Goal: Transaction & Acquisition: Purchase product/service

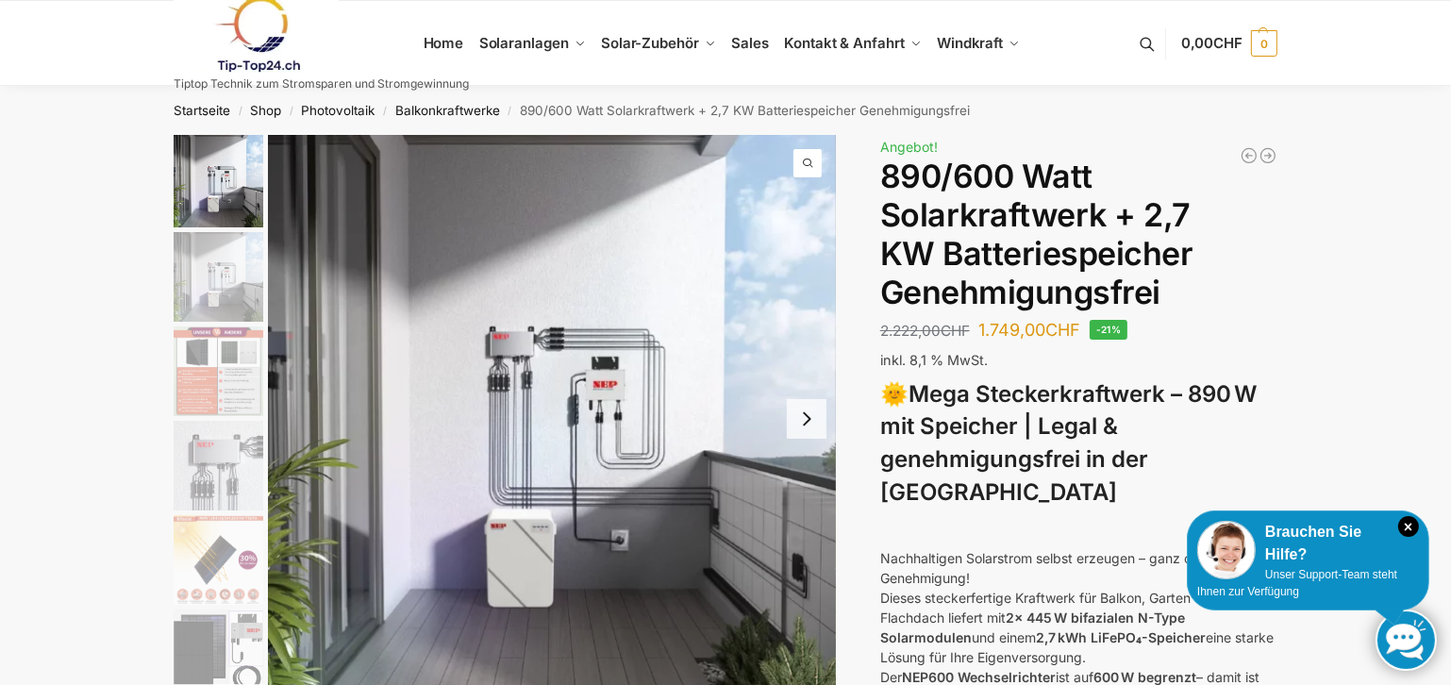
click at [821, 416] on button "Next slide" at bounding box center [807, 419] width 40 height 40
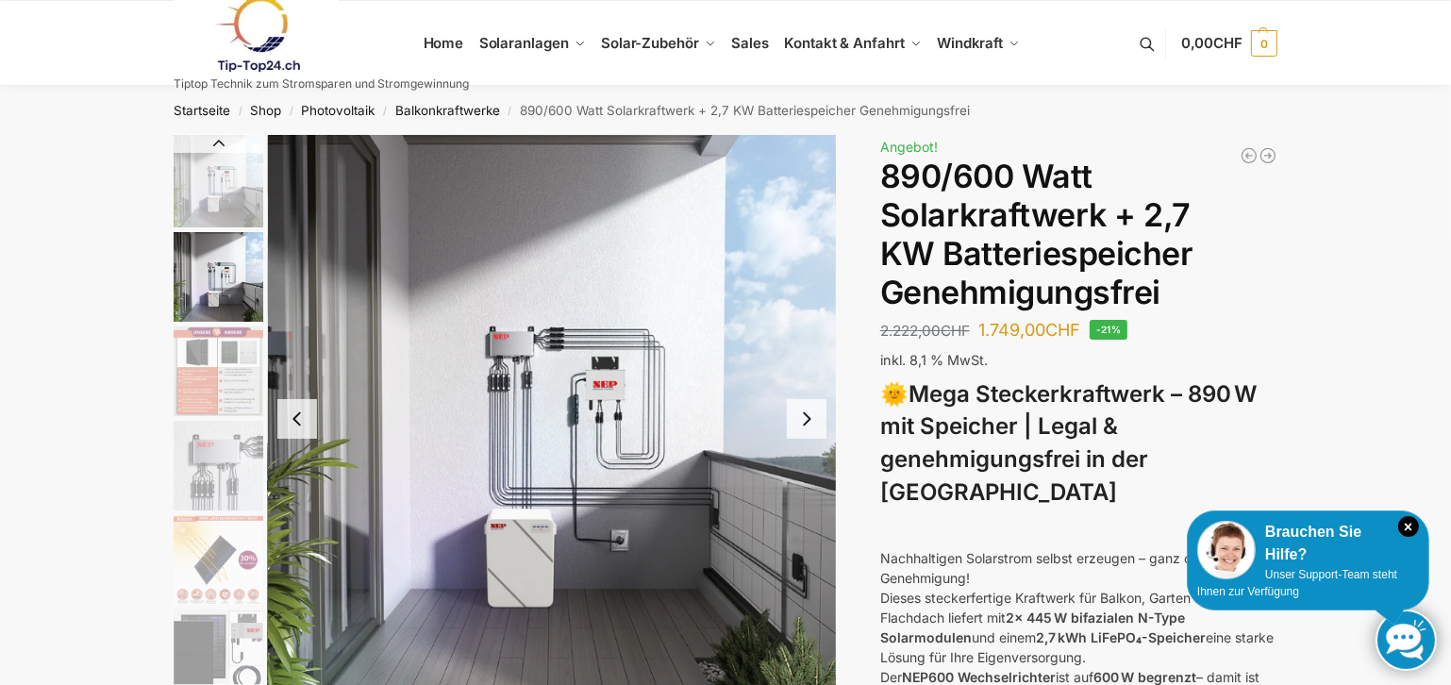
click at [818, 417] on button "Next slide" at bounding box center [807, 419] width 40 height 40
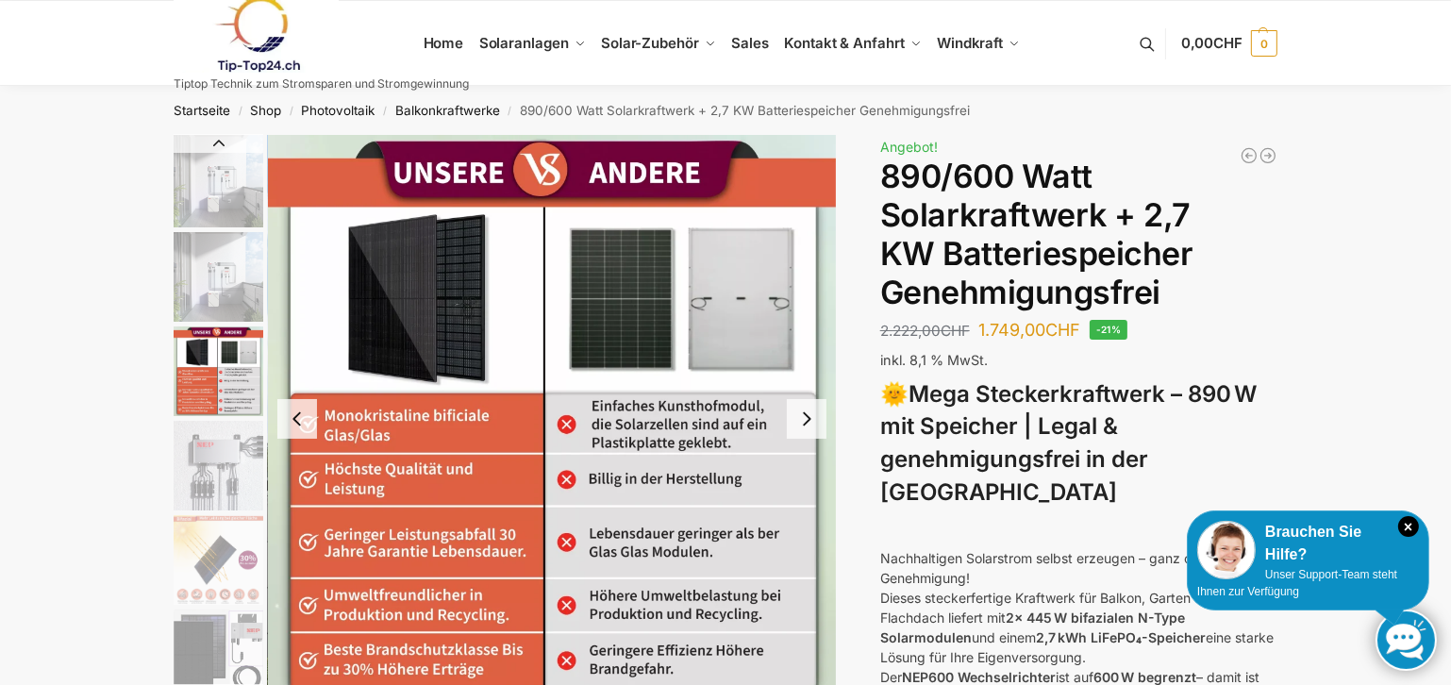
click at [817, 420] on button "Next slide" at bounding box center [807, 419] width 40 height 40
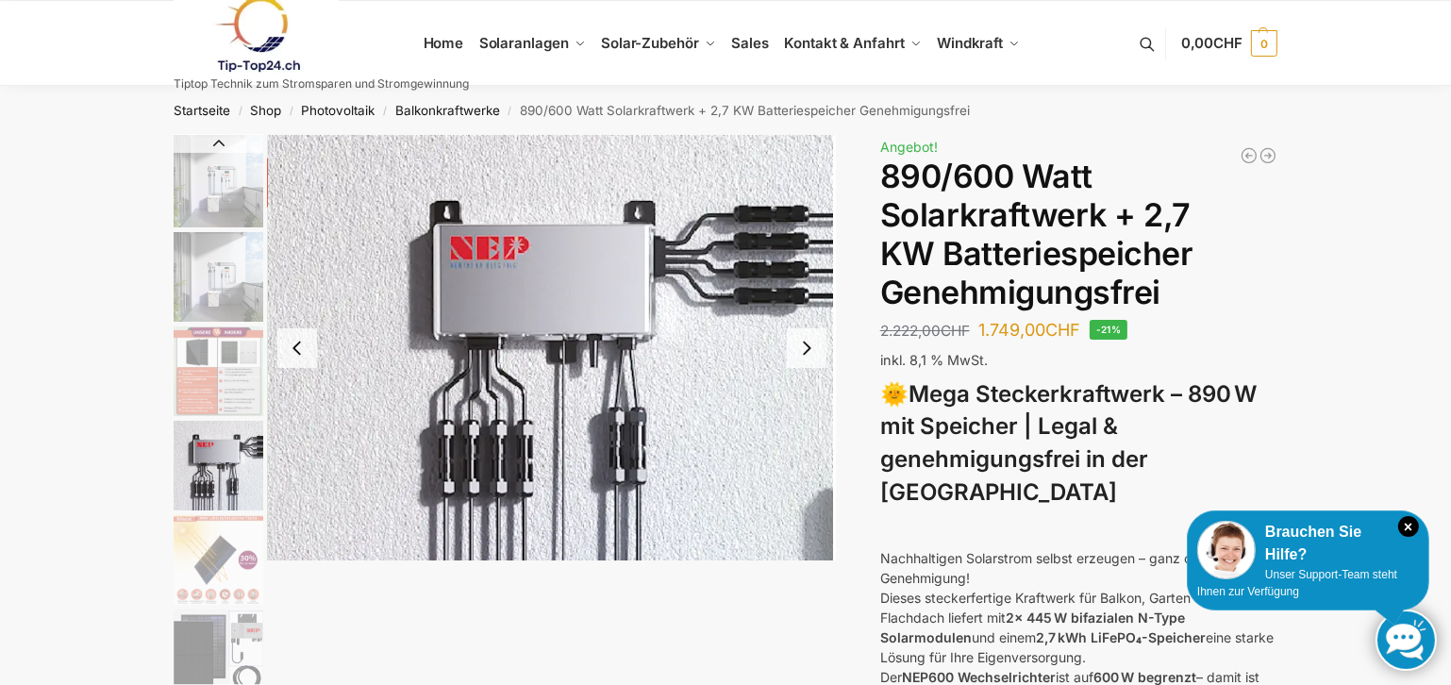
click at [815, 420] on img "4 / 12" at bounding box center [552, 348] width 568 height 426
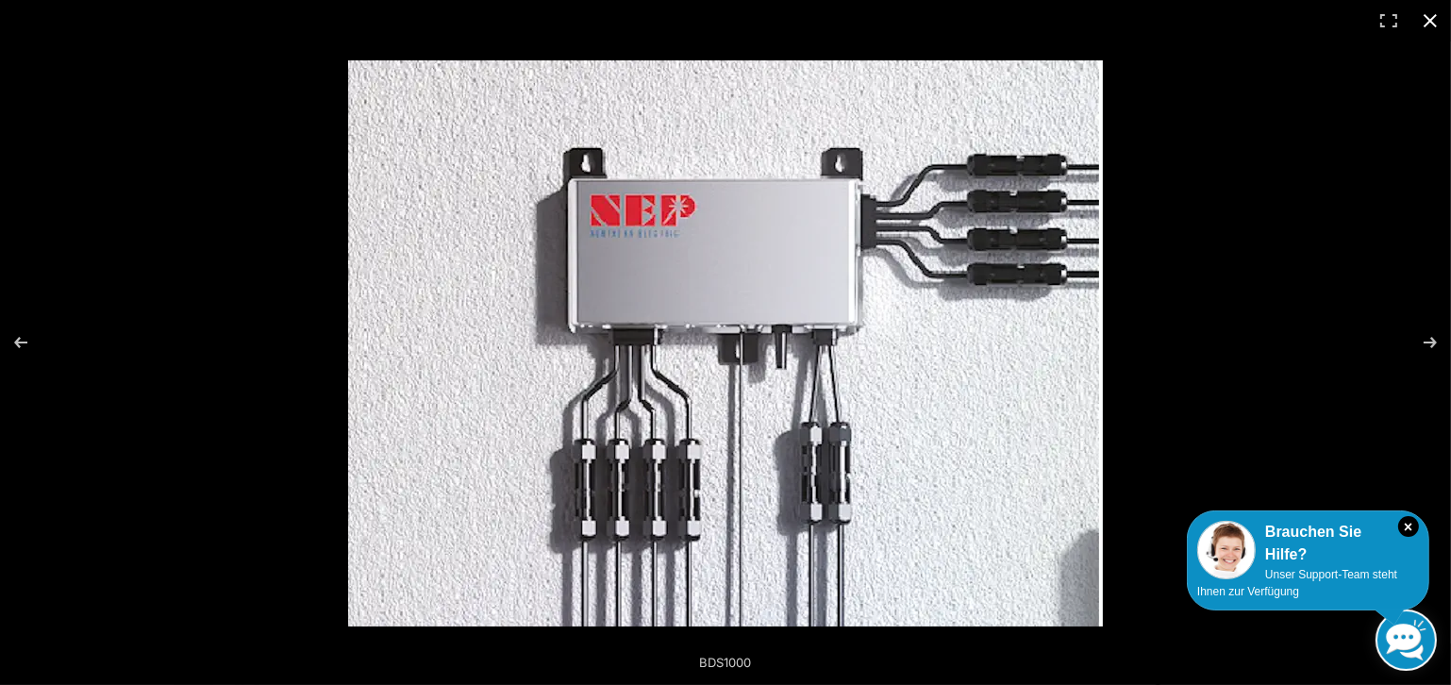
click at [1422, 16] on button "Close (Esc)" at bounding box center [1430, 21] width 42 height 42
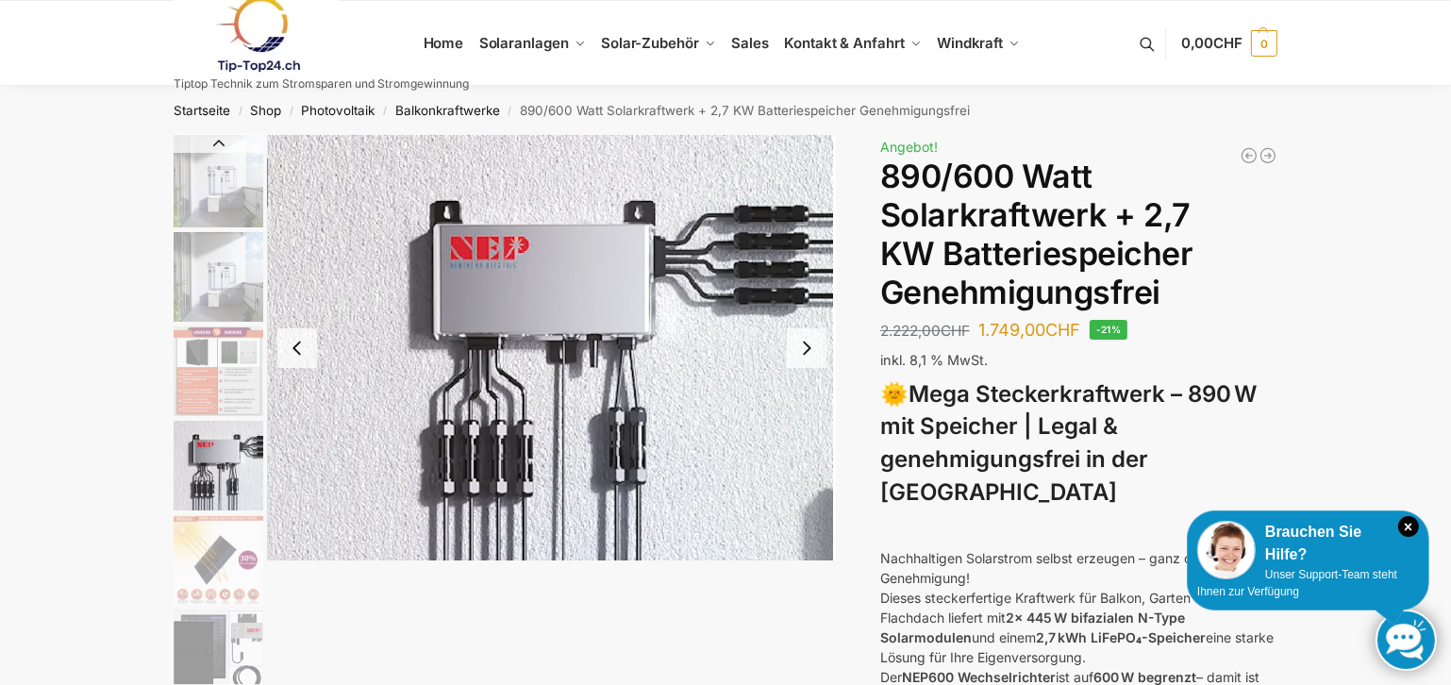
click at [804, 345] on button "Next slide" at bounding box center [807, 348] width 40 height 40
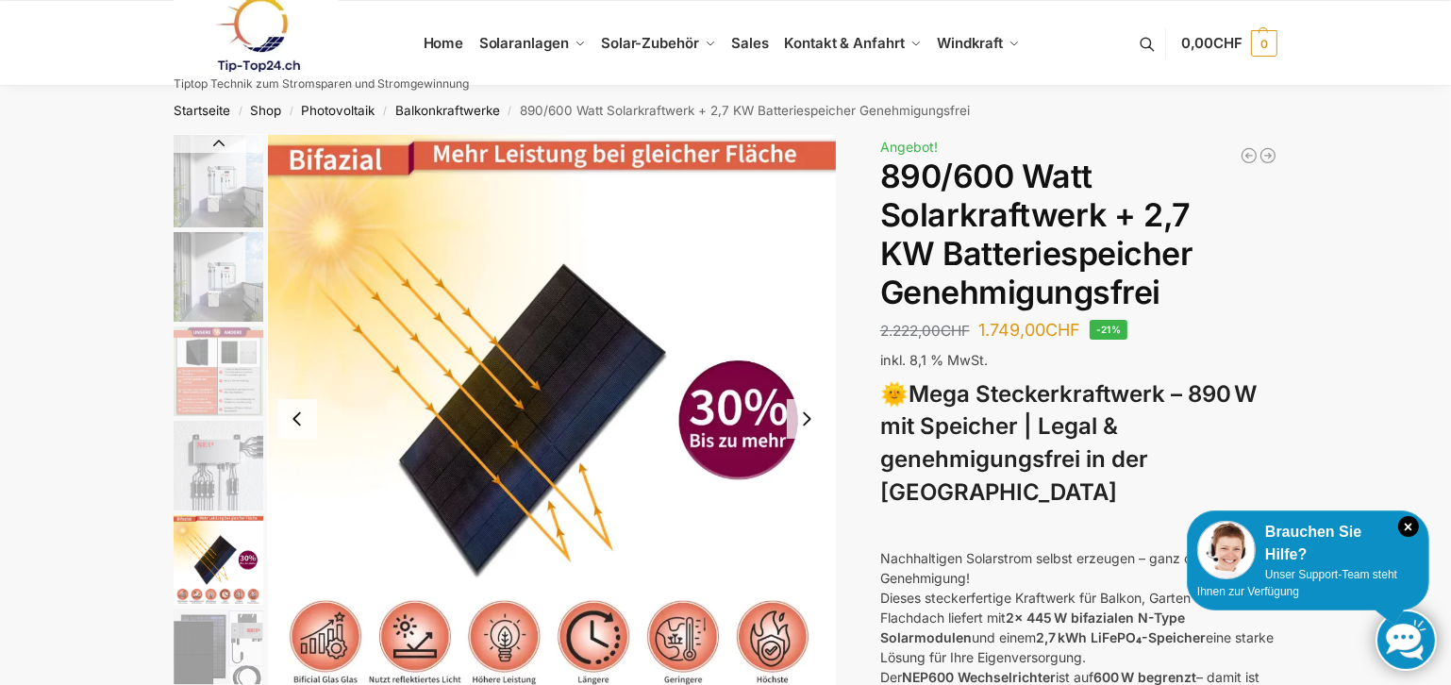
click at [807, 418] on button "Next slide" at bounding box center [807, 419] width 40 height 40
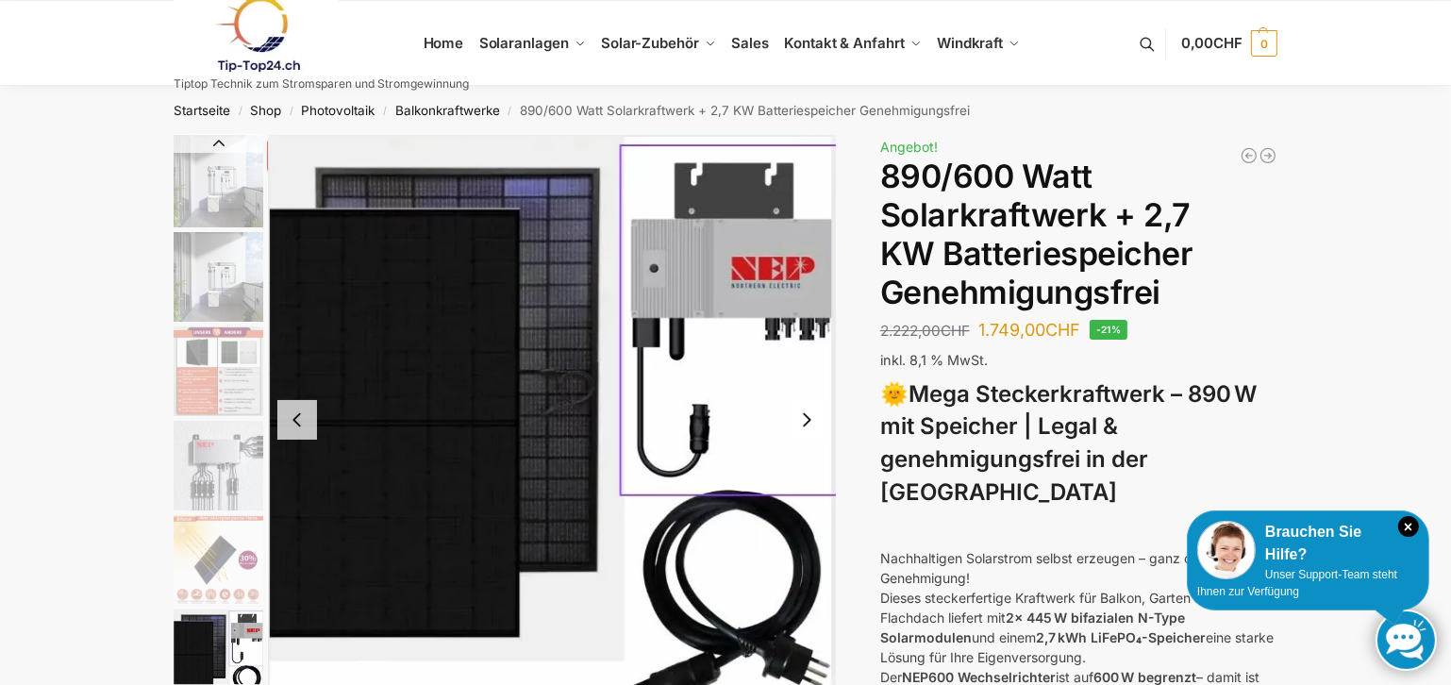
click at [807, 418] on button "Next slide" at bounding box center [807, 420] width 40 height 40
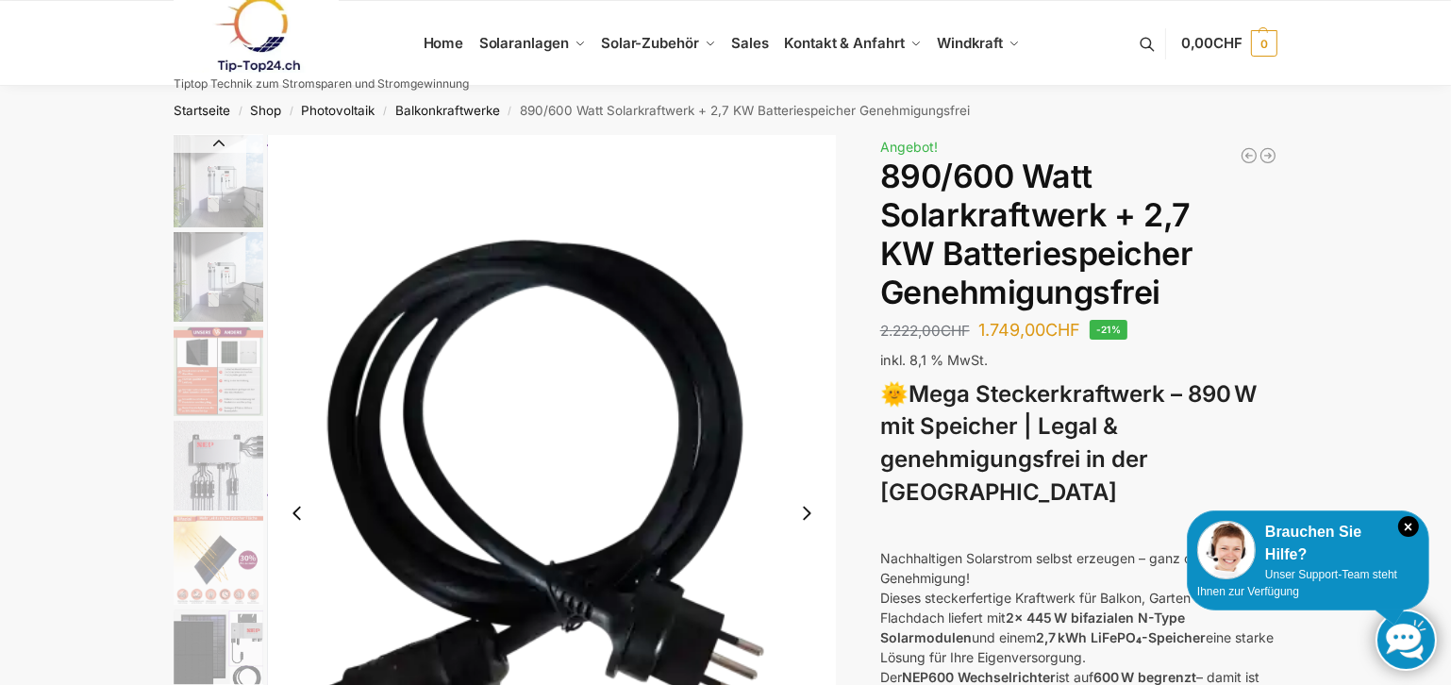
click at [807, 418] on img "7 / 12" at bounding box center [552, 513] width 568 height 757
